Goal: Use online tool/utility: Utilize a website feature to perform a specific function

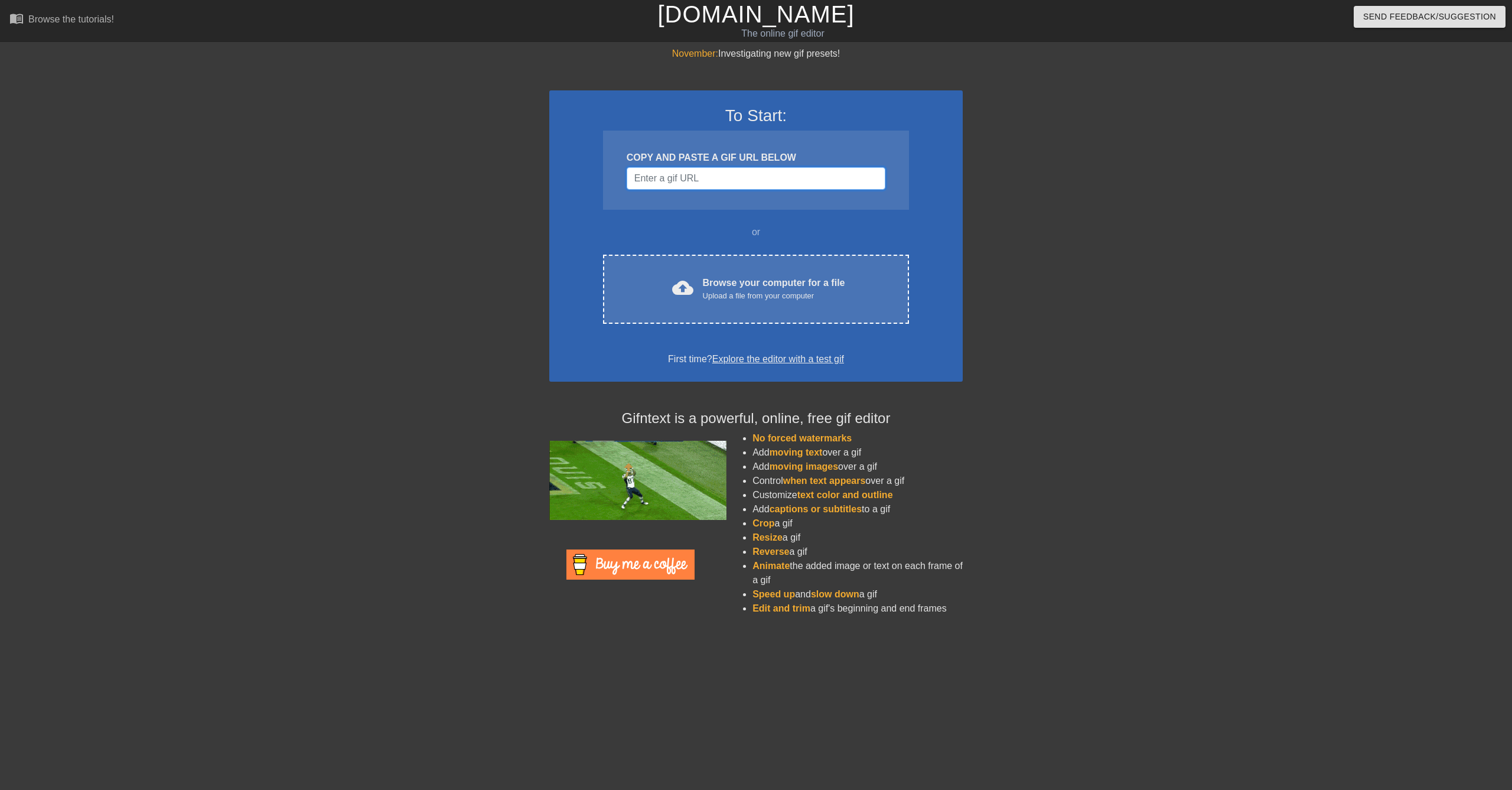
click at [702, 177] on input "Username" at bounding box center [756, 179] width 259 height 22
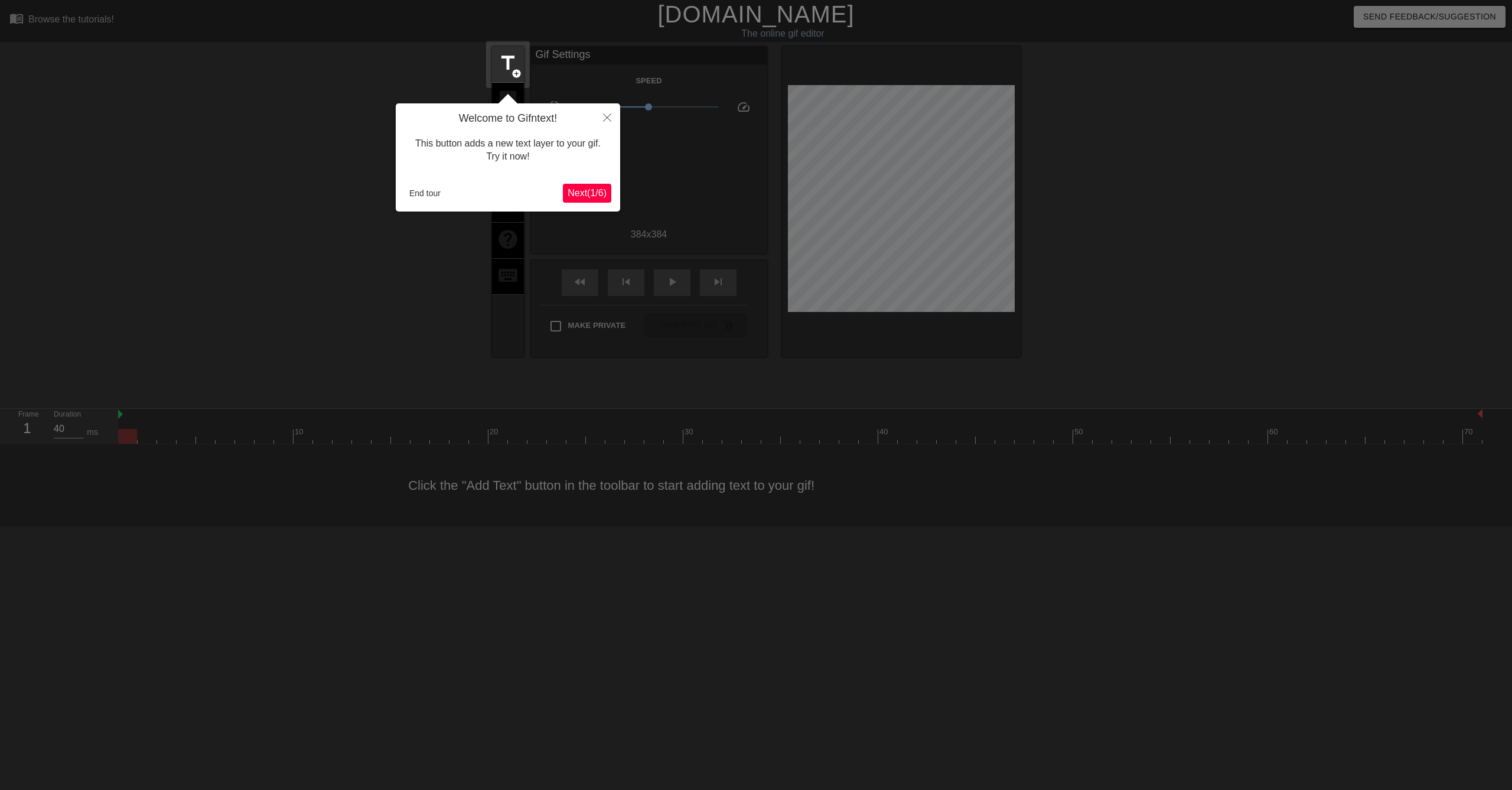
click at [590, 193] on span "Next ( 1 / 6 )" at bounding box center [587, 193] width 39 height 10
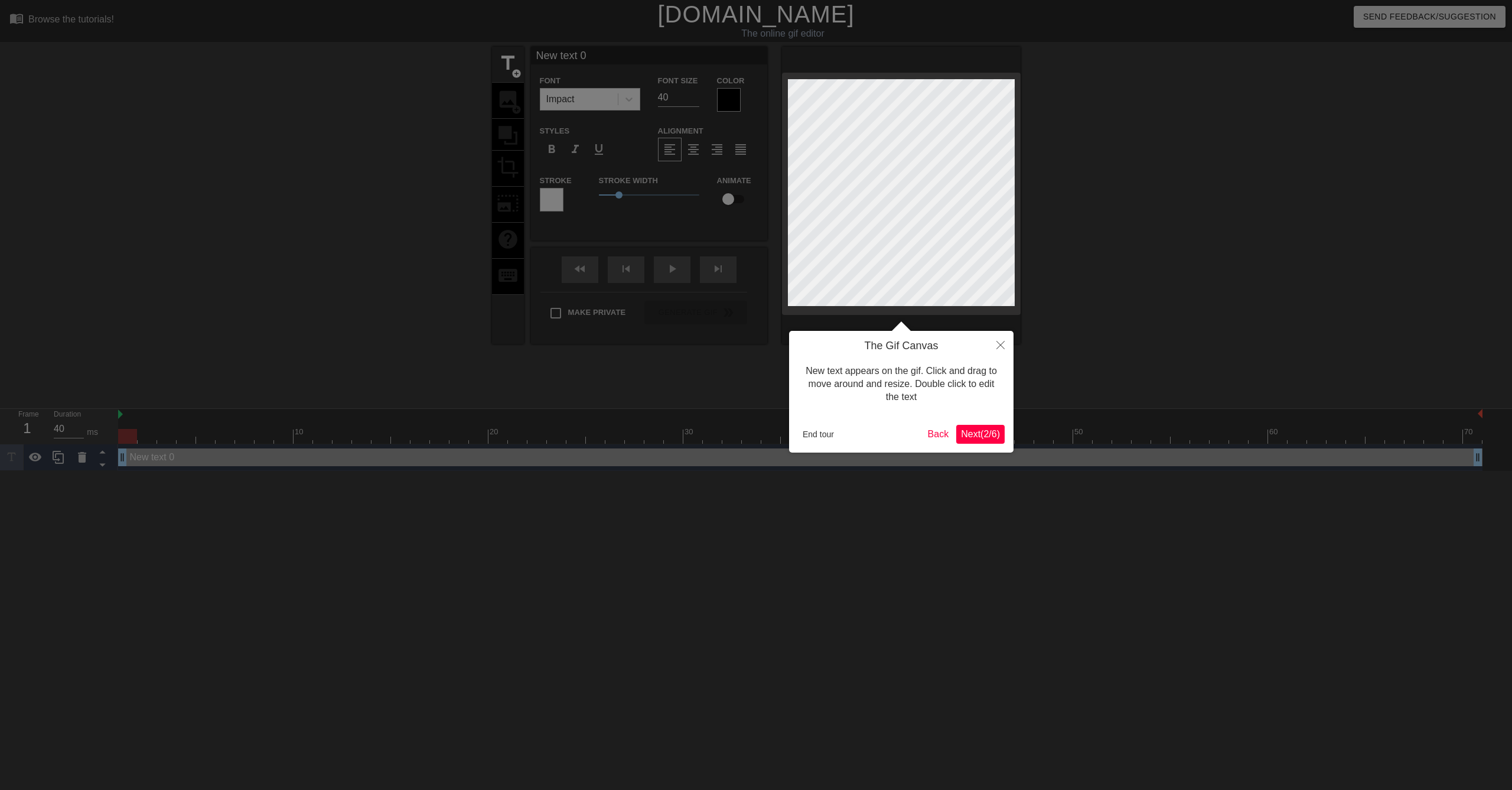
click at [991, 431] on span "Next ( 2 / 6 )" at bounding box center [980, 434] width 39 height 10
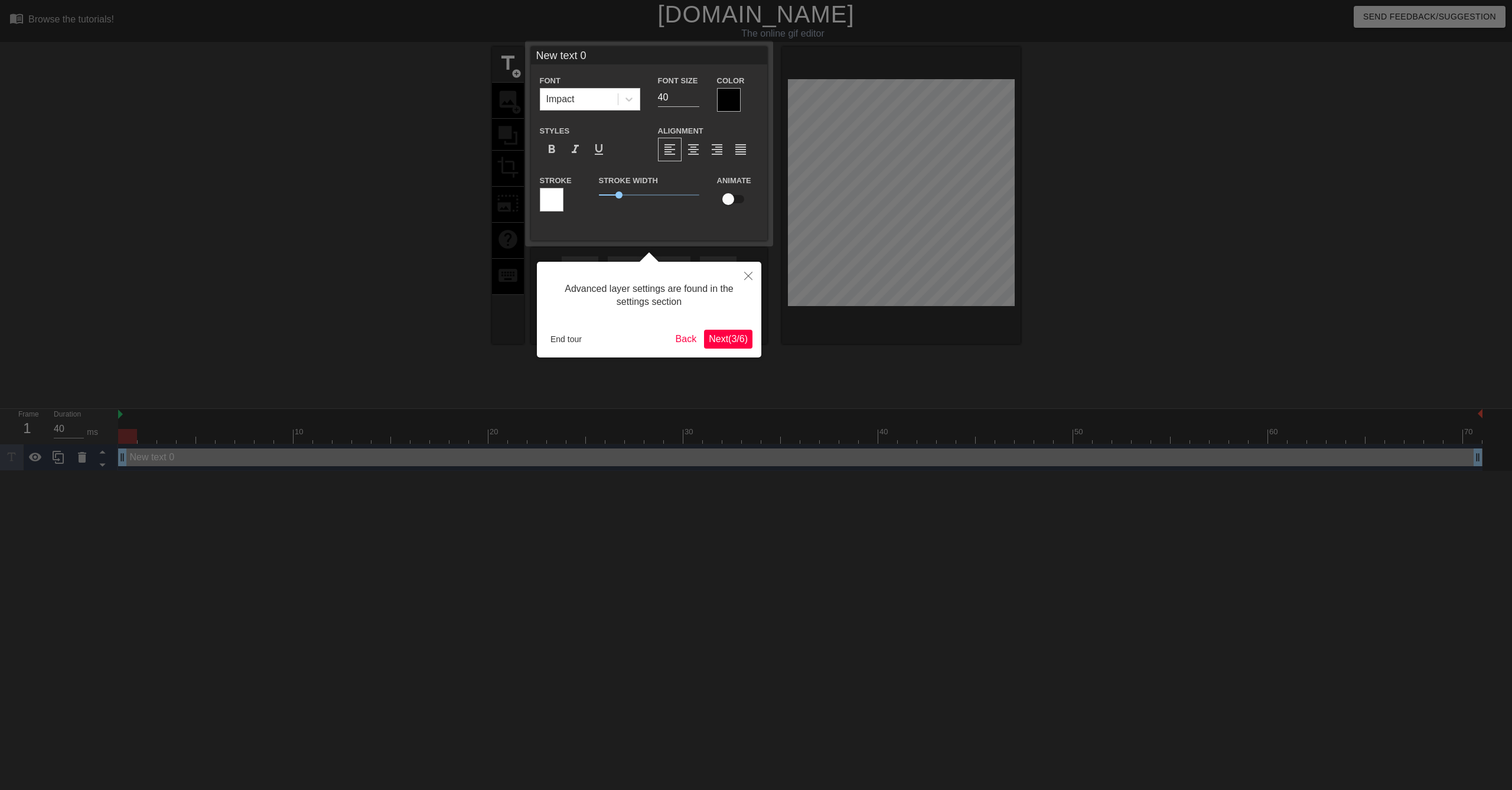
click at [734, 335] on span "Next ( 3 / 6 )" at bounding box center [728, 339] width 39 height 10
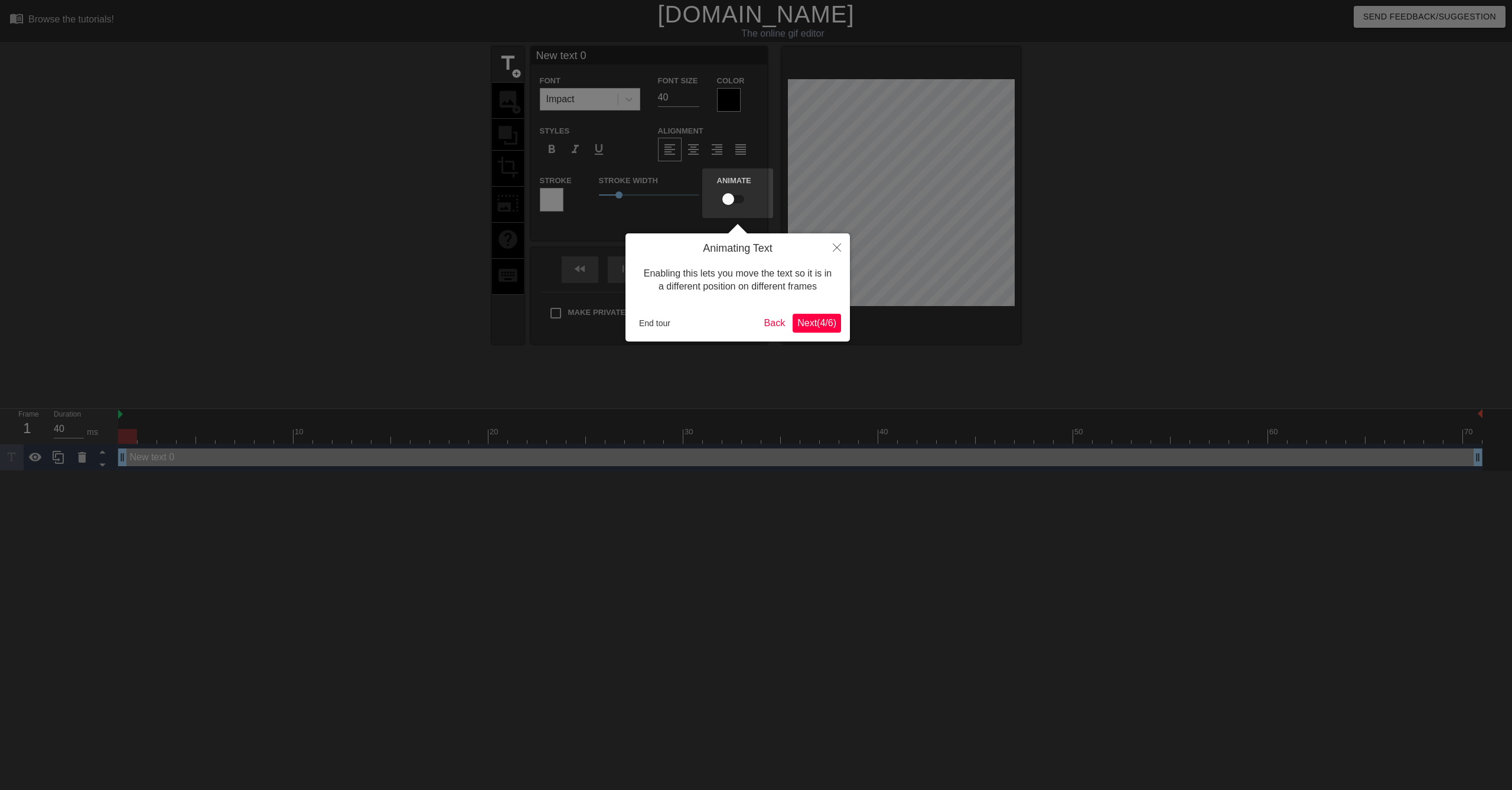
click at [819, 319] on span "Next ( 4 / 6 )" at bounding box center [816, 323] width 39 height 10
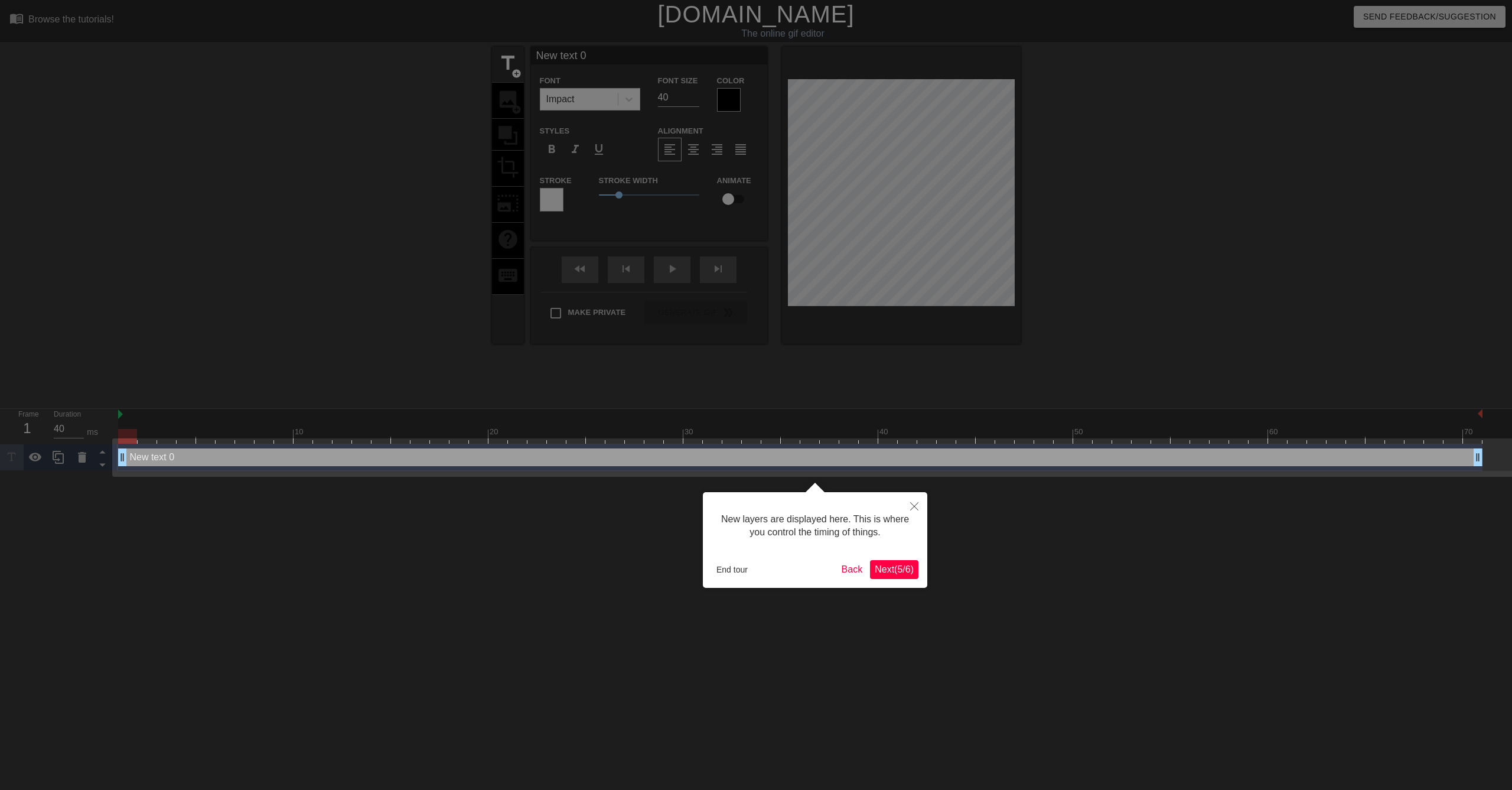
click at [890, 559] on div "New layers are displayed here. This is where you control the timing of things. …" at bounding box center [815, 540] width 224 height 96
click at [893, 563] on button "Next ( 5 / 6 )" at bounding box center [894, 570] width 48 height 19
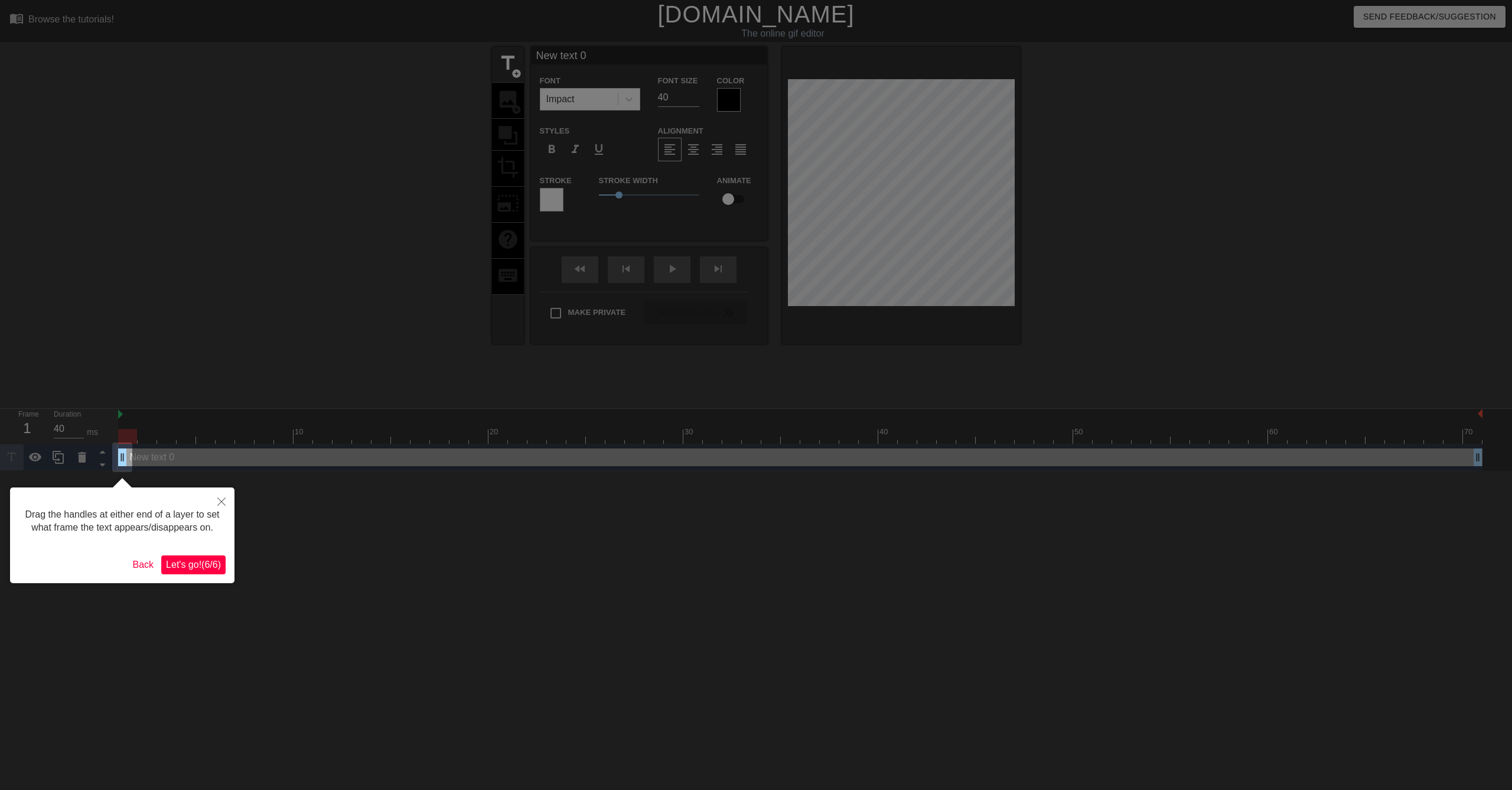
click at [209, 570] on span "Let's go! ( 6 / 6 )" at bounding box center [193, 565] width 55 height 10
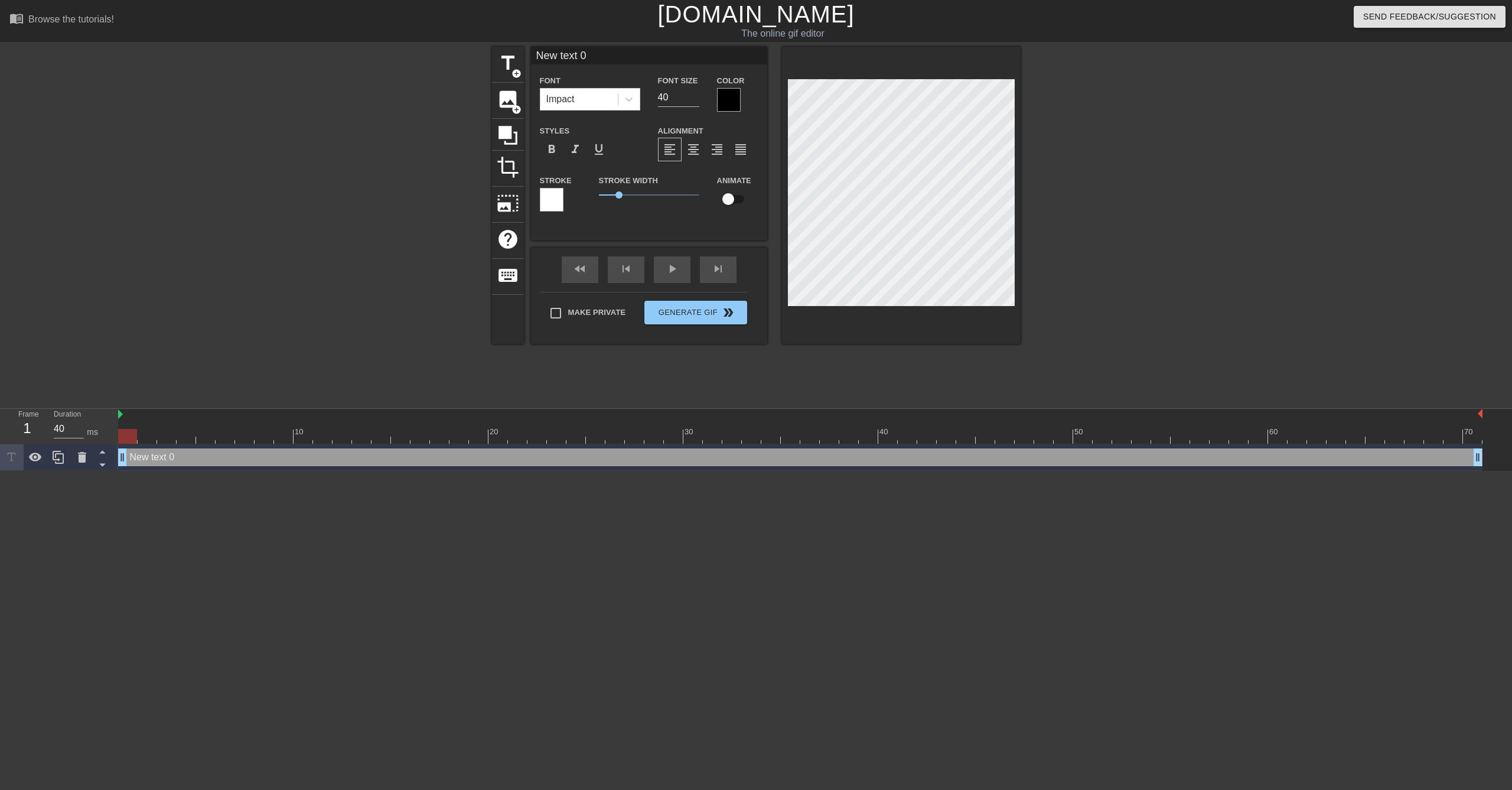
type input "New txt 0"
type textarea "New txt 0"
click at [747, 185] on div "title add_circle image add_circle crop photo_size_select_large help keyboard Ne…" at bounding box center [756, 195] width 529 height 297
click at [1233, 232] on div "title add_circle image add_circle crop photo_size_select_large help keyboard Fo…" at bounding box center [756, 224] width 1512 height 355
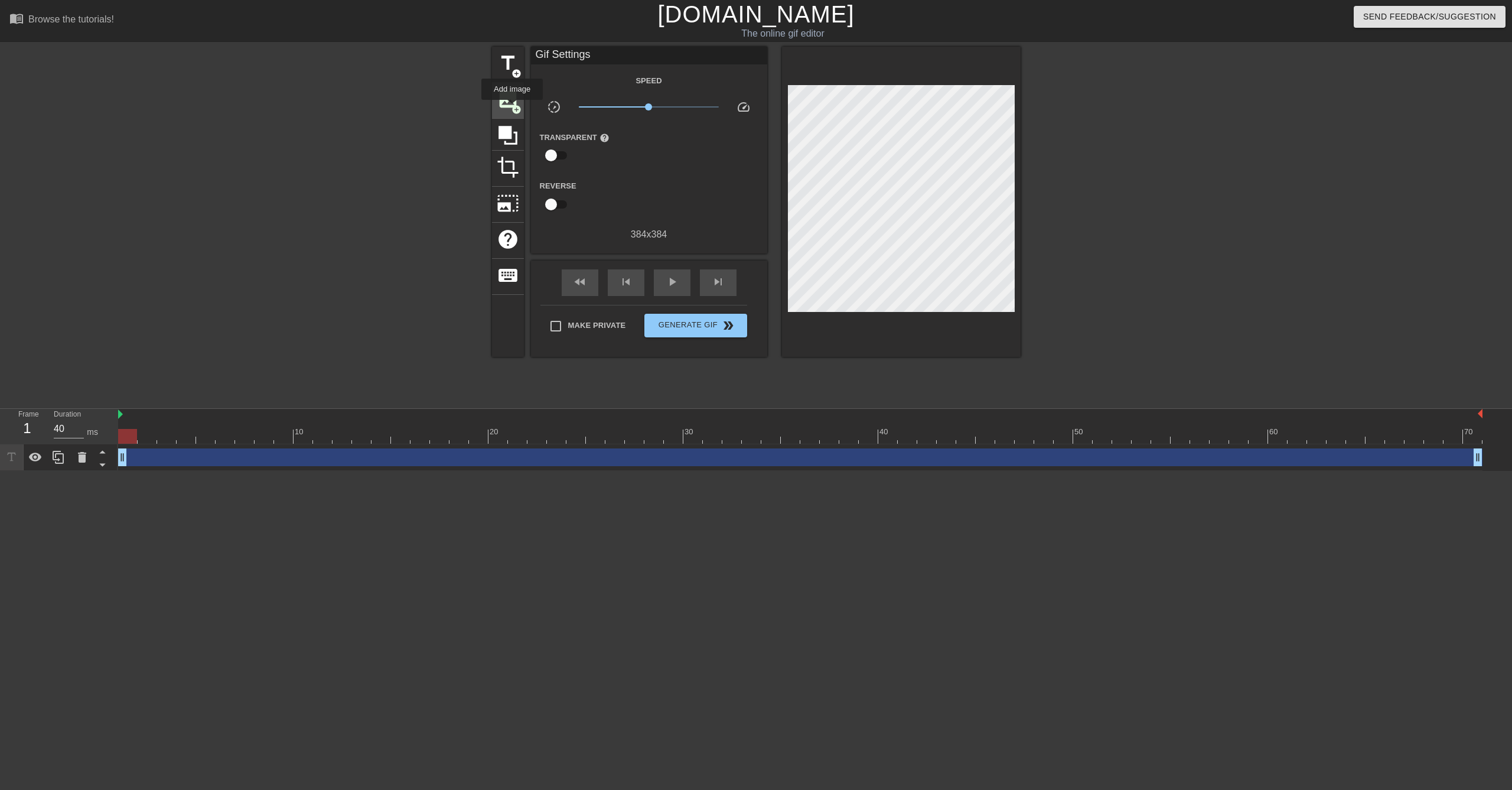
click at [513, 108] on span "add_circle" at bounding box center [517, 110] width 10 height 10
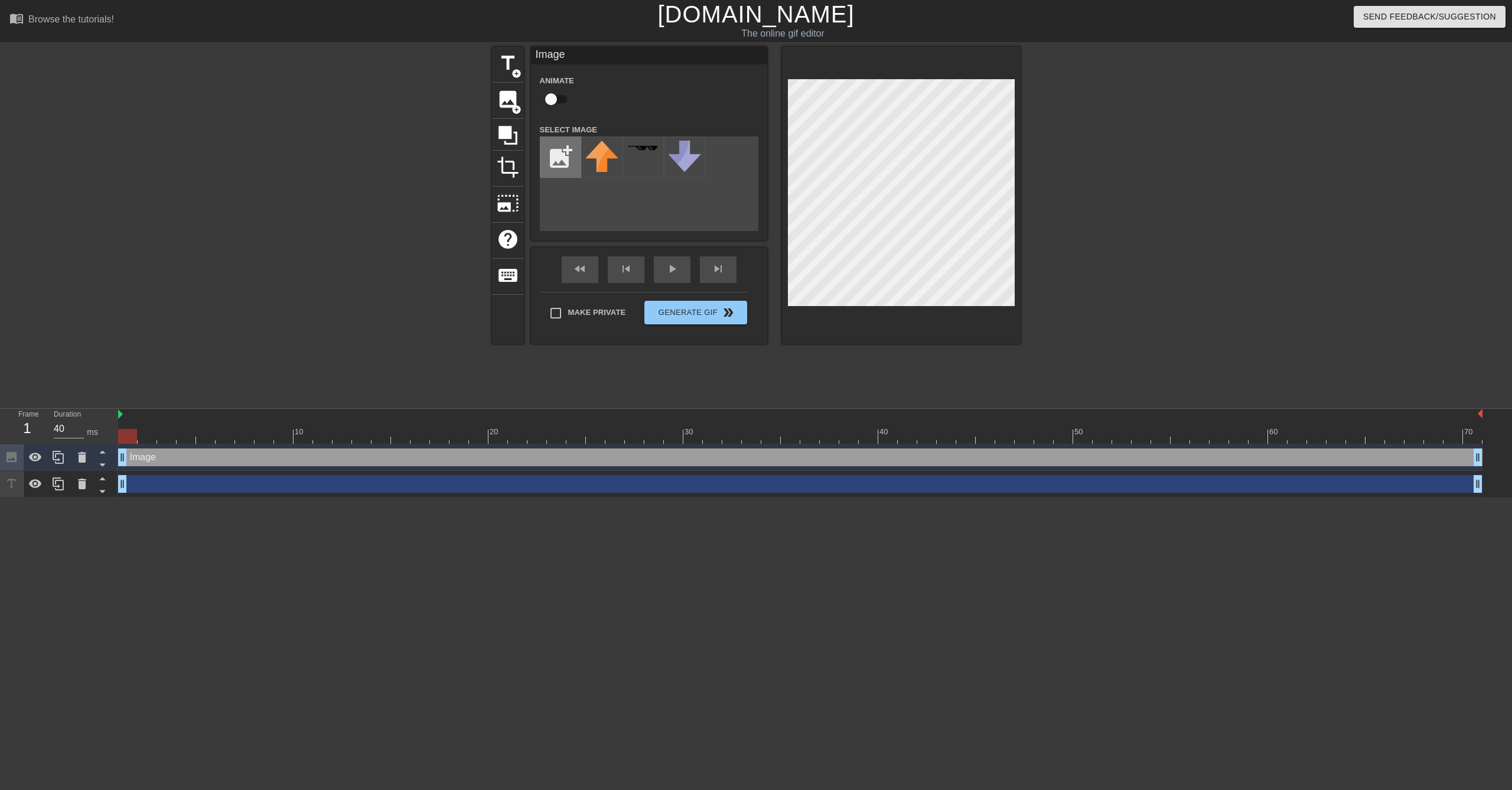
click at [572, 146] on input "file" at bounding box center [560, 157] width 41 height 41
type input "C:\fakepath\Tempo-Logo-Color.webp"
click at [606, 153] on img at bounding box center [602, 149] width 33 height 10
click at [1042, 176] on div "title add_circle image add_circle crop photo_size_select_large help keyboard Im…" at bounding box center [756, 224] width 1512 height 355
click at [1085, 241] on div at bounding box center [1123, 224] width 177 height 355
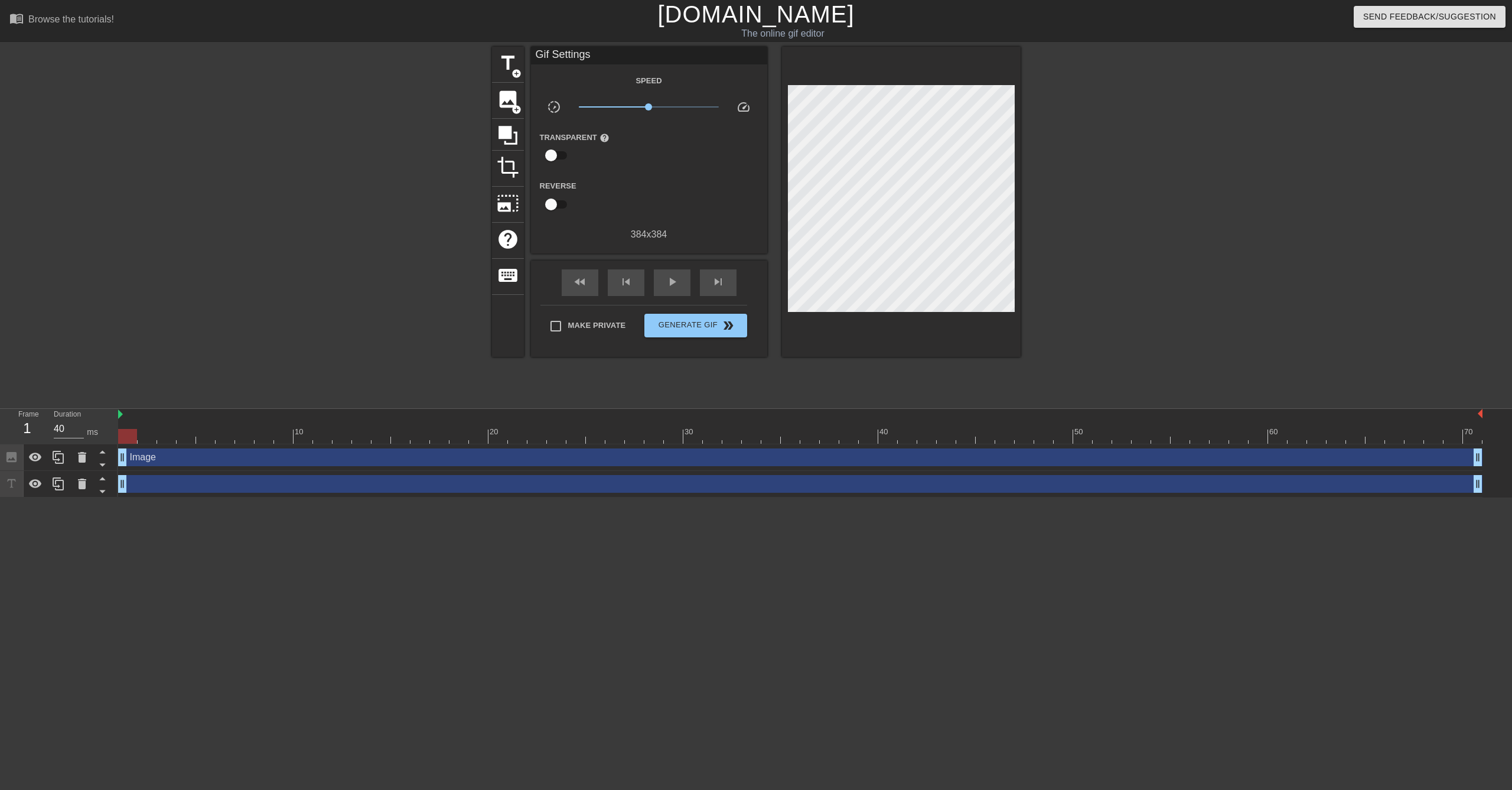
click at [746, 373] on div "title add_circle image add_circle crop photo_size_select_large help keyboard Gi…" at bounding box center [756, 224] width 529 height 355
click at [712, 325] on span "Generate Gif double_arrow" at bounding box center [695, 325] width 92 height 14
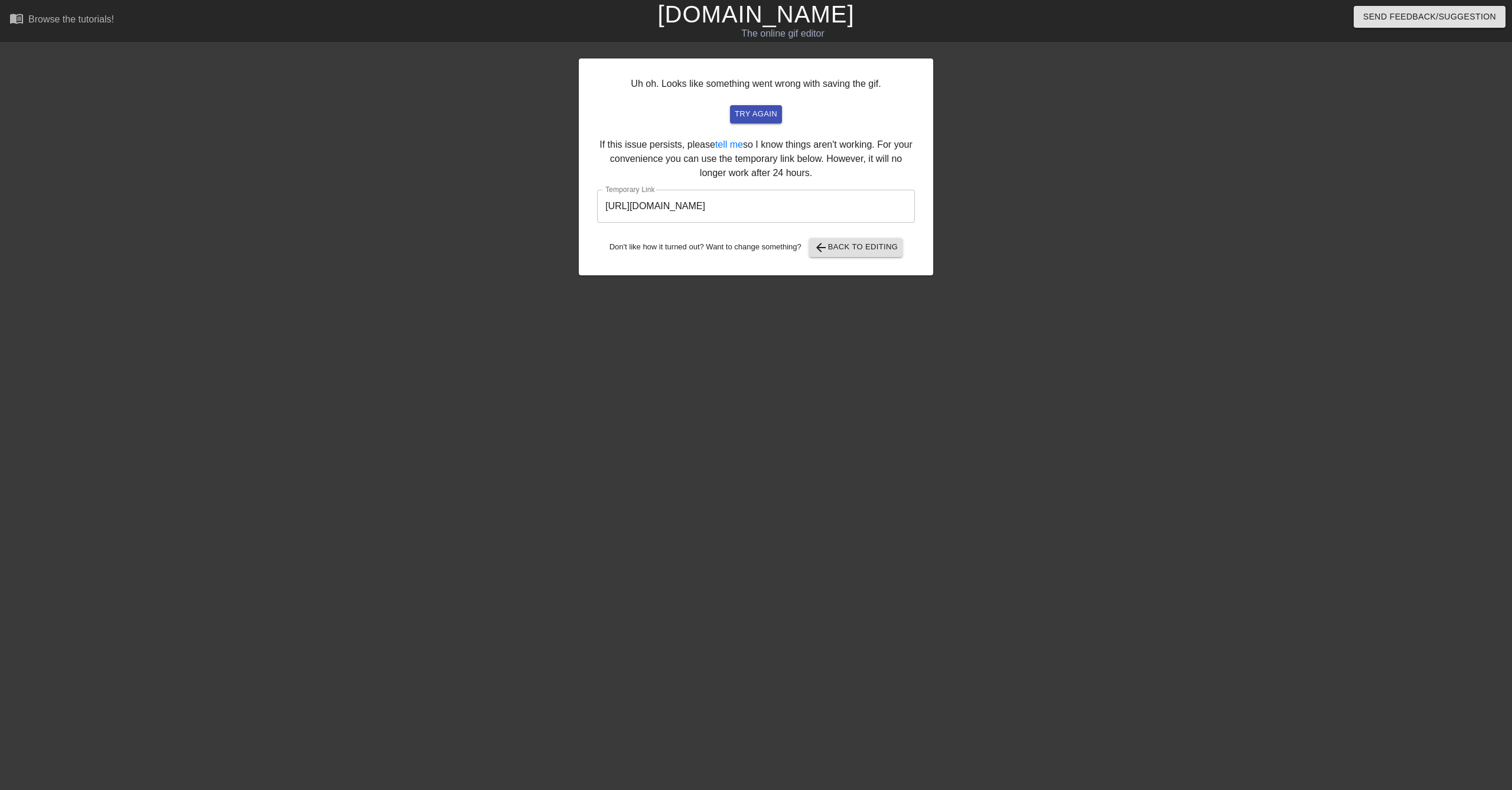
click at [830, 207] on input "[URL][DOMAIN_NAME]" at bounding box center [756, 206] width 318 height 33
drag, startPoint x: 860, startPoint y: 207, endPoint x: 566, endPoint y: 205, distance: 294.0
click at [566, 205] on div "Uh oh. Looks like something went wrong with saving the gif. try again If this i…" at bounding box center [756, 224] width 1512 height 355
